Goal: Transaction & Acquisition: Obtain resource

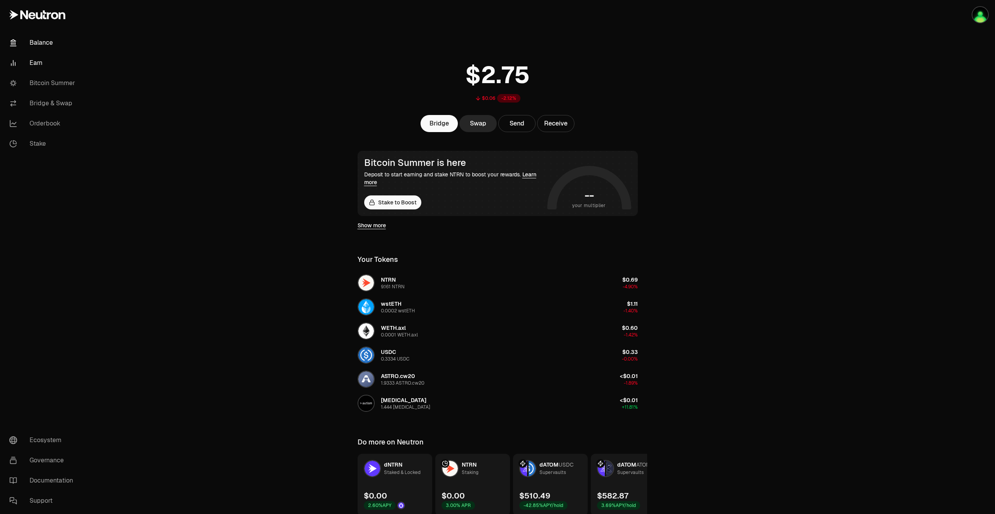
click at [42, 62] on link "Earn" at bounding box center [43, 63] width 81 height 20
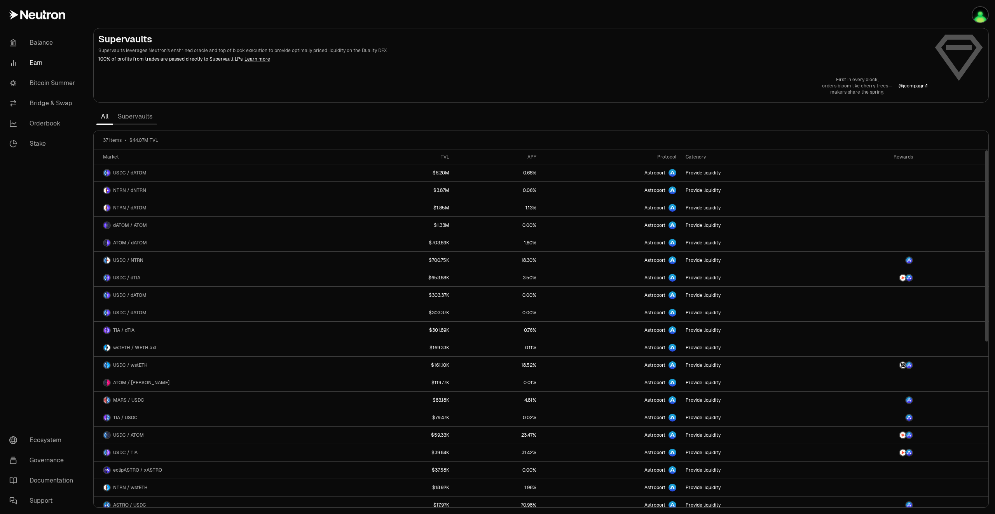
click at [146, 117] on link "Supervaults" at bounding box center [135, 117] width 44 height 16
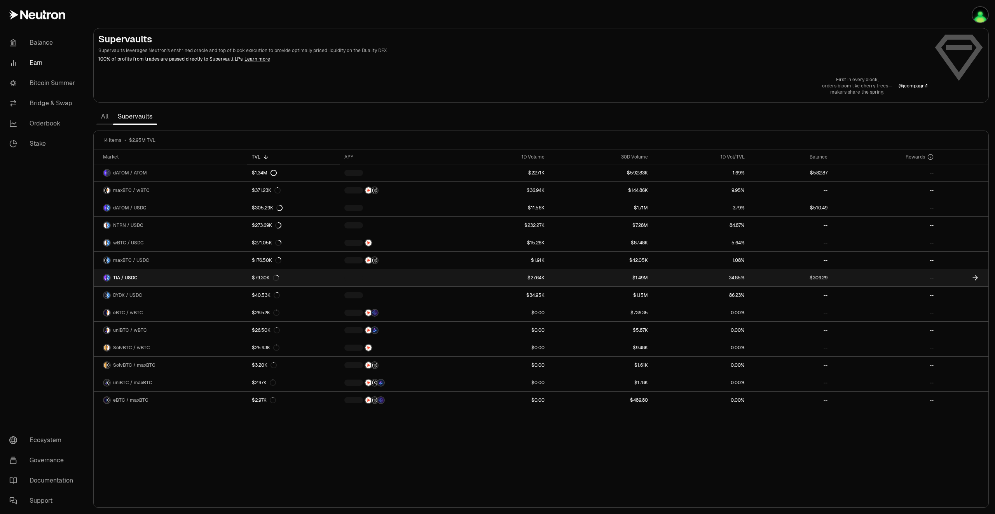
click at [909, 279] on link "--" at bounding box center [885, 277] width 106 height 17
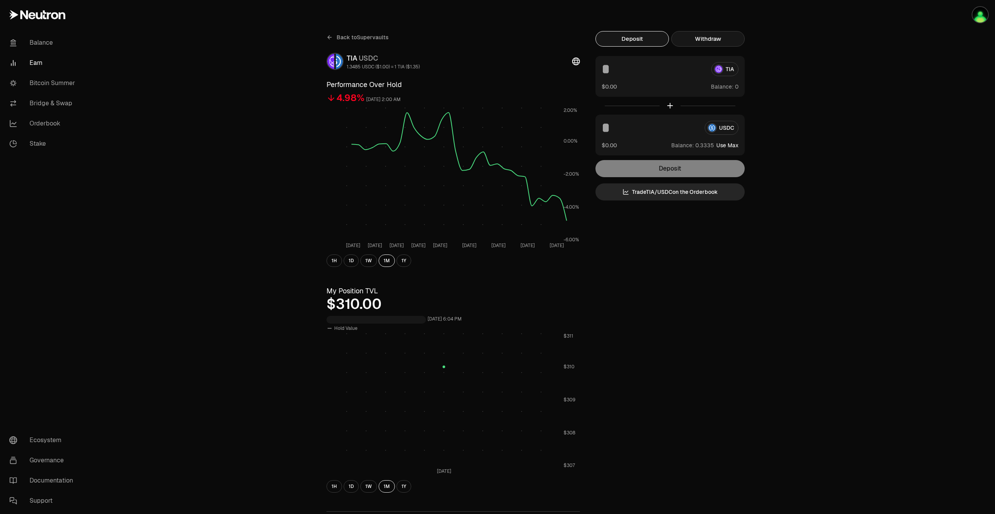
click at [703, 40] on button "Withdraw" at bounding box center [707, 39] width 73 height 16
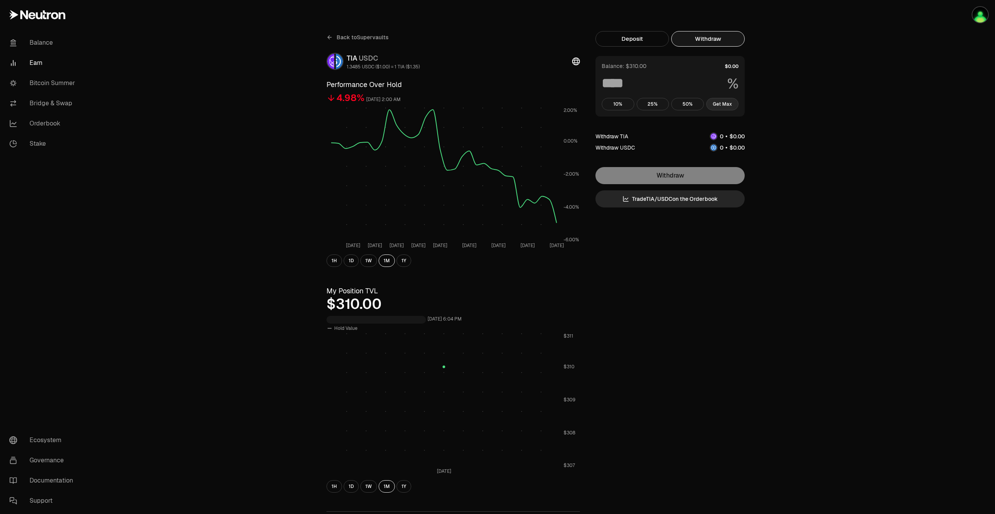
click at [723, 107] on button "Get Max" at bounding box center [722, 104] width 33 height 12
type input "***"
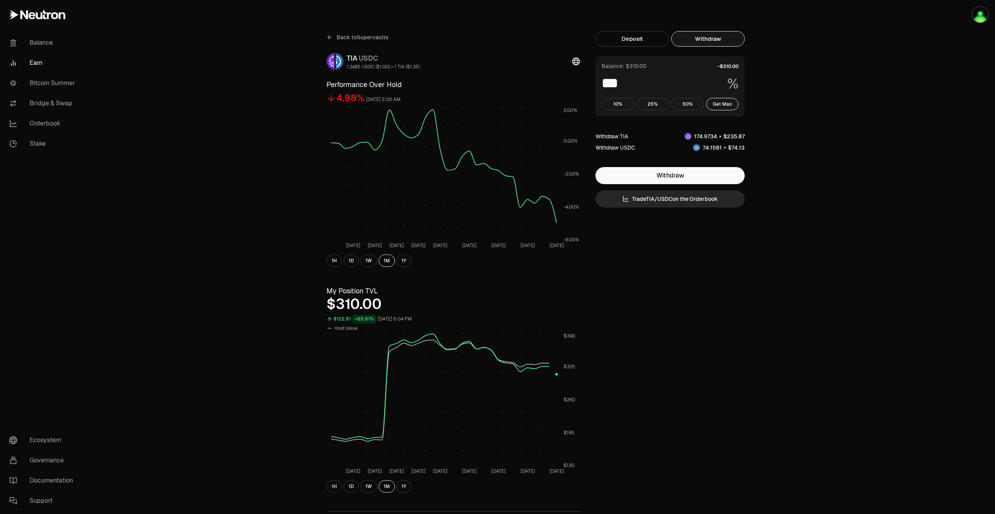
click at [334, 37] on link "Back to Supervaults" at bounding box center [357, 37] width 62 height 12
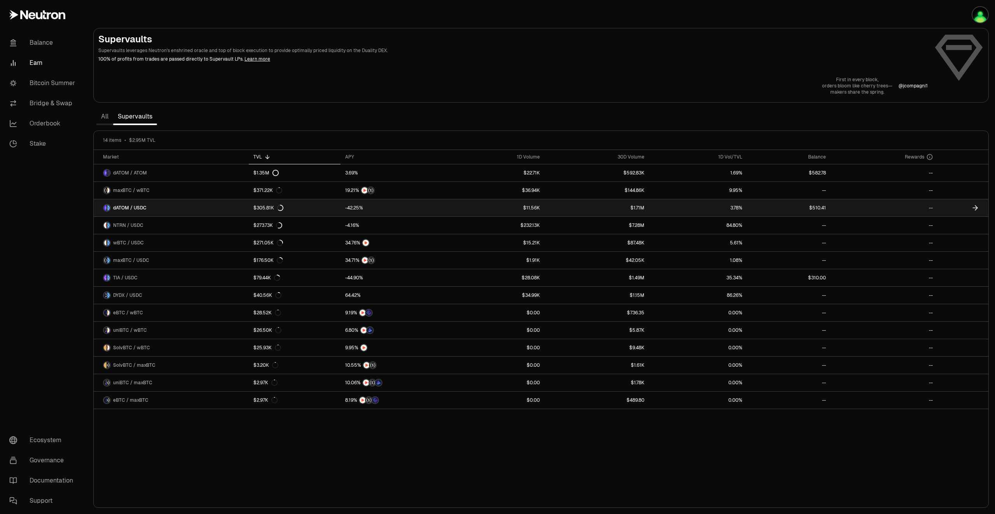
click at [974, 207] on icon at bounding box center [975, 208] width 8 height 8
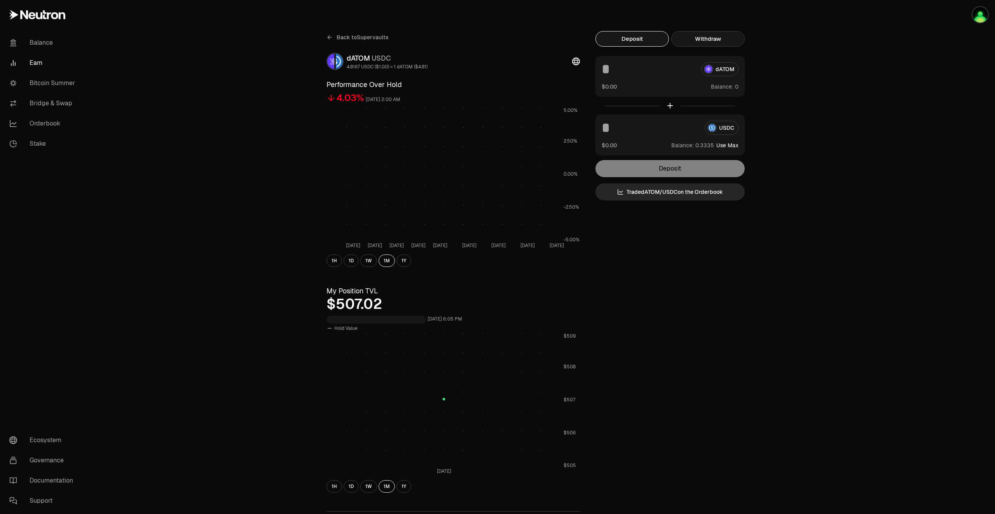
click at [712, 39] on button "Withdraw" at bounding box center [707, 39] width 73 height 16
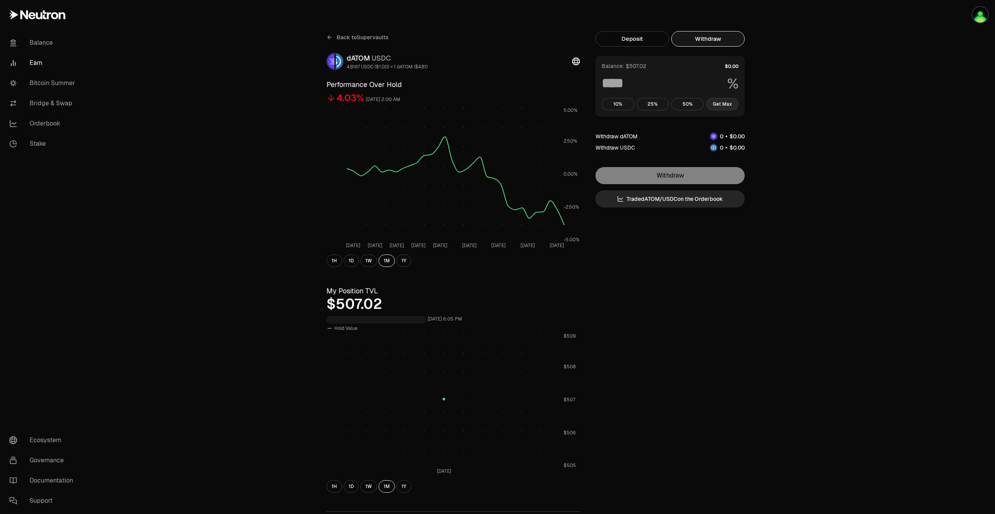
click at [714, 105] on button "Get Max" at bounding box center [722, 104] width 33 height 12
type input "***"
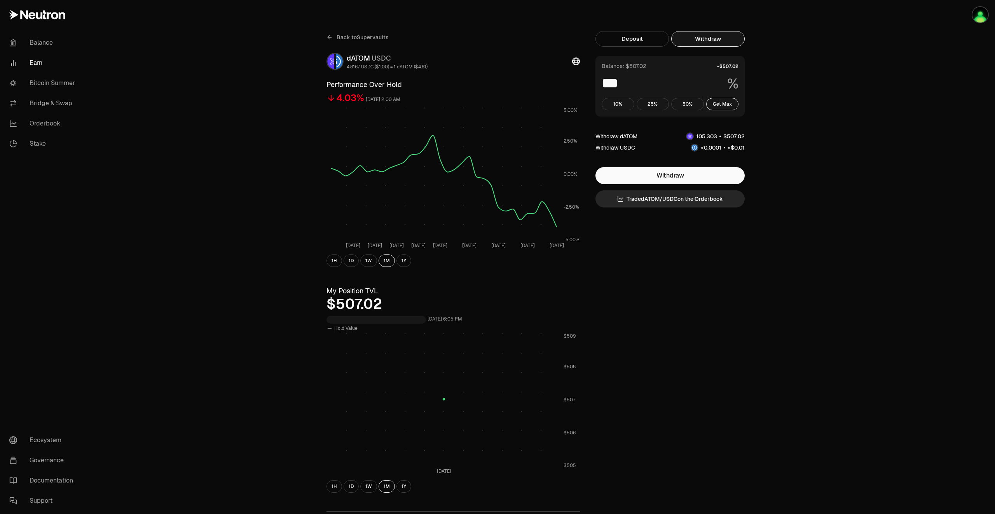
click at [337, 37] on span "Back to Supervaults" at bounding box center [363, 37] width 52 height 8
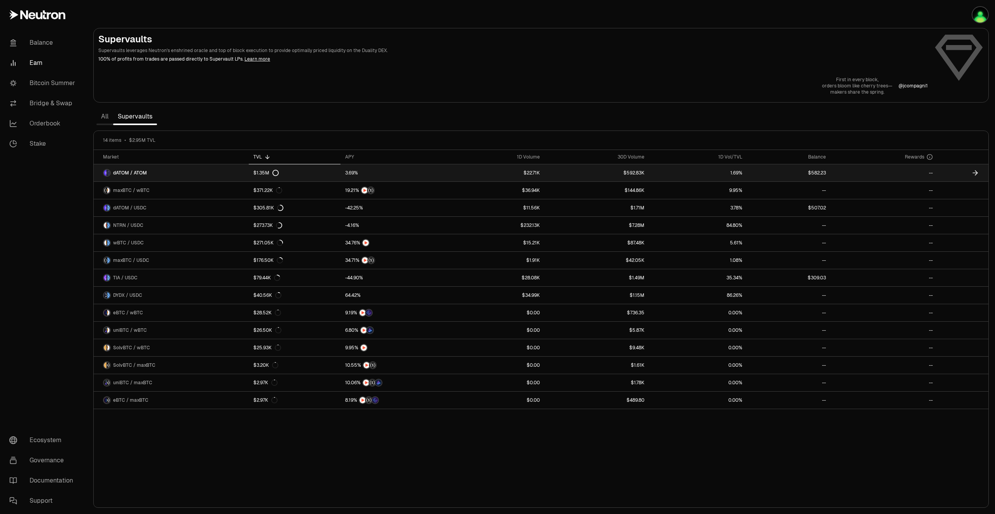
click at [972, 173] on icon at bounding box center [975, 173] width 8 height 8
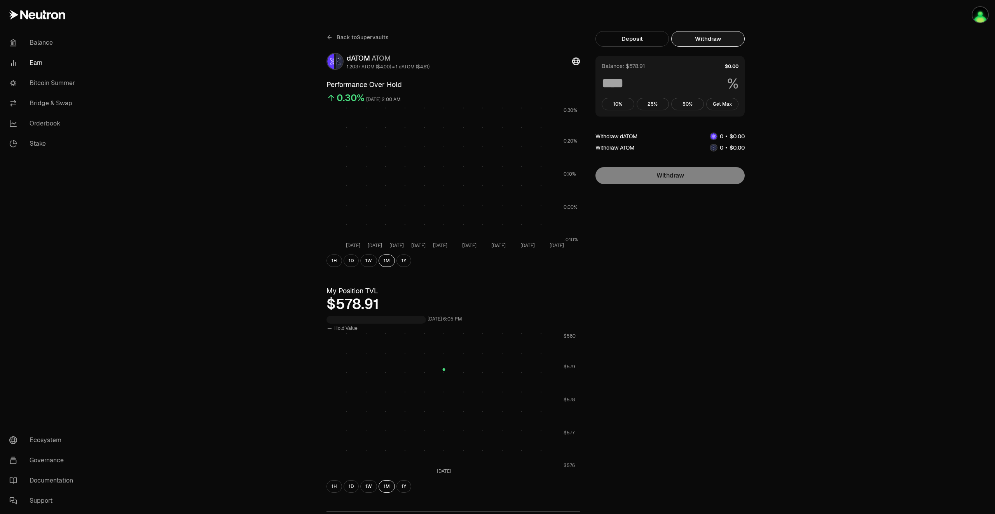
click at [708, 42] on button "Withdraw" at bounding box center [707, 39] width 73 height 16
click at [720, 104] on button "Get Max" at bounding box center [722, 104] width 33 height 12
type input "***"
